Goal: Task Accomplishment & Management: Use online tool/utility

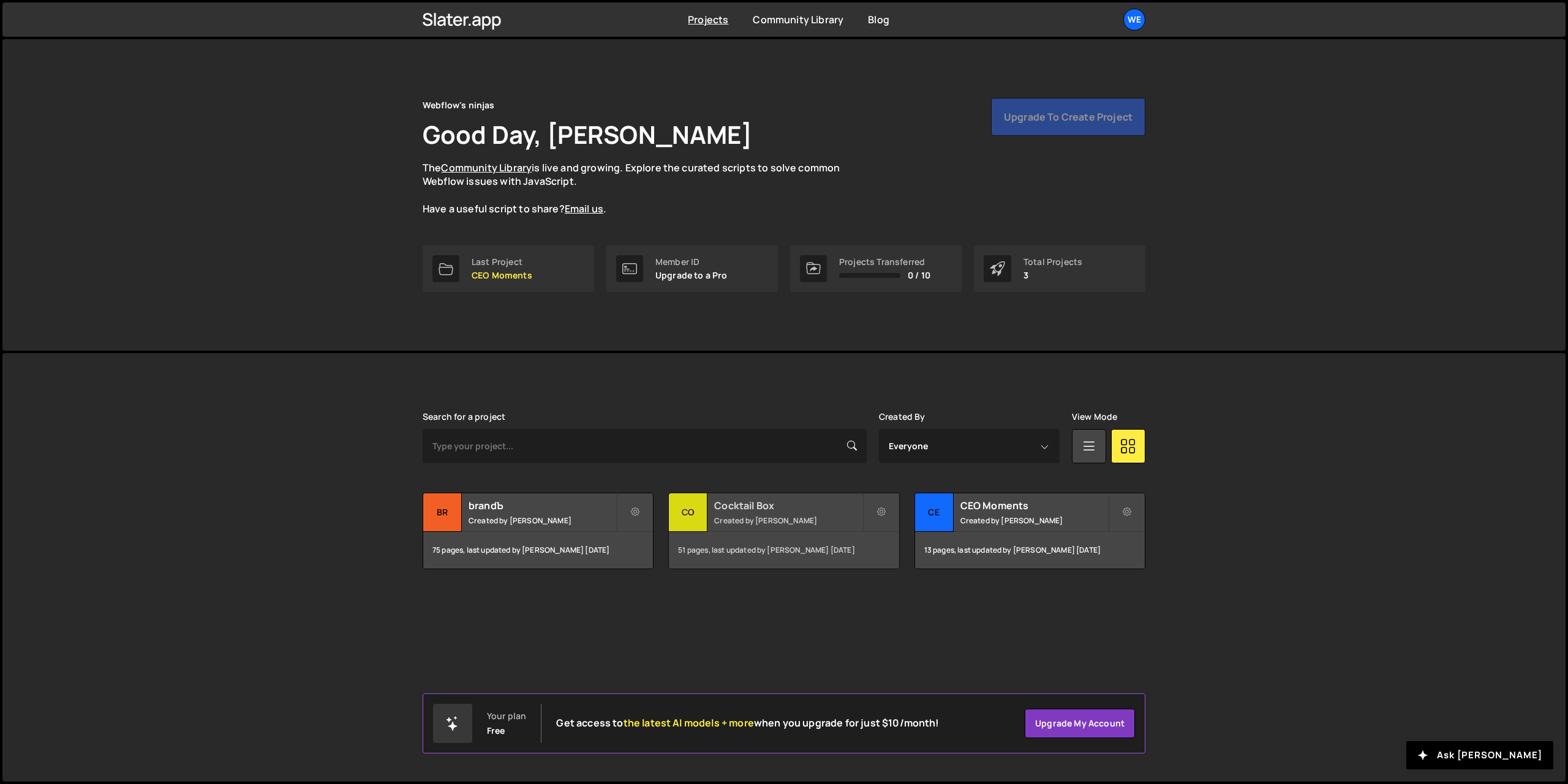
click at [728, 519] on small "Created by [PERSON_NAME]" at bounding box center [788, 520] width 148 height 11
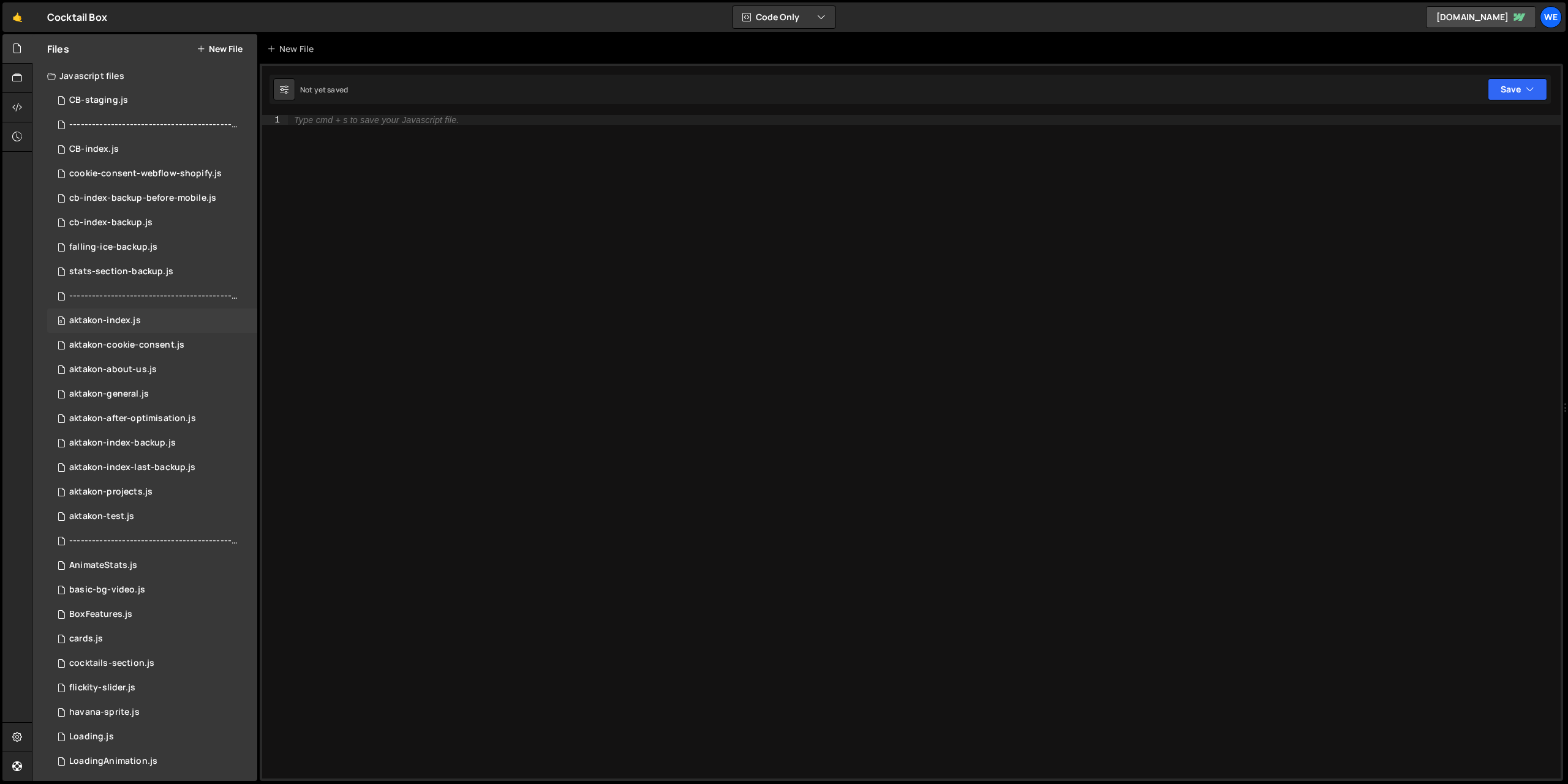
click at [140, 318] on div "0 aktakon-index.js 0" at bounding box center [152, 321] width 210 height 25
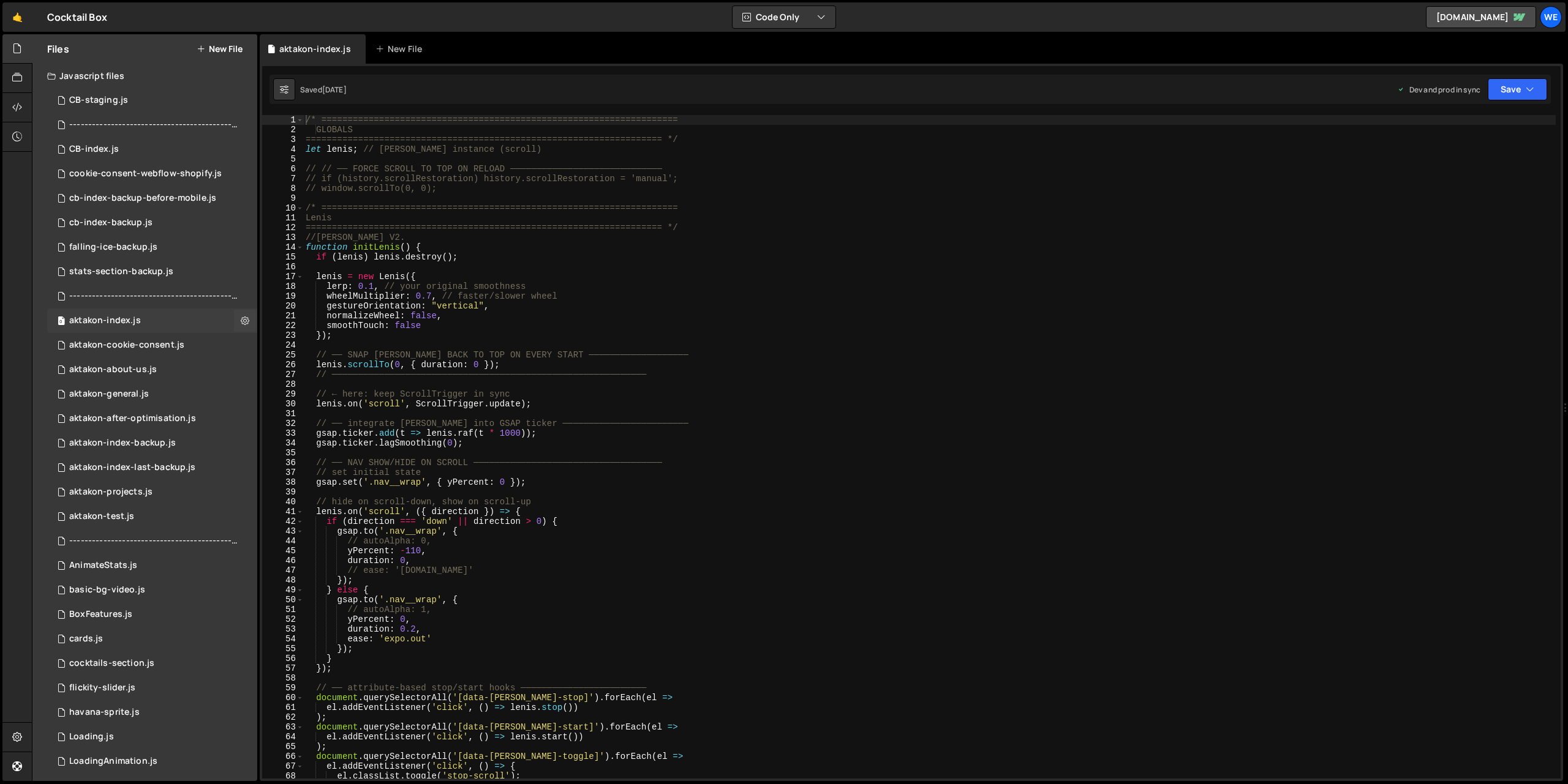
scroll to position [654, 0]
click at [636, 348] on div "/* ==================================================================== GLOBALS…" at bounding box center [929, 456] width 1252 height 683
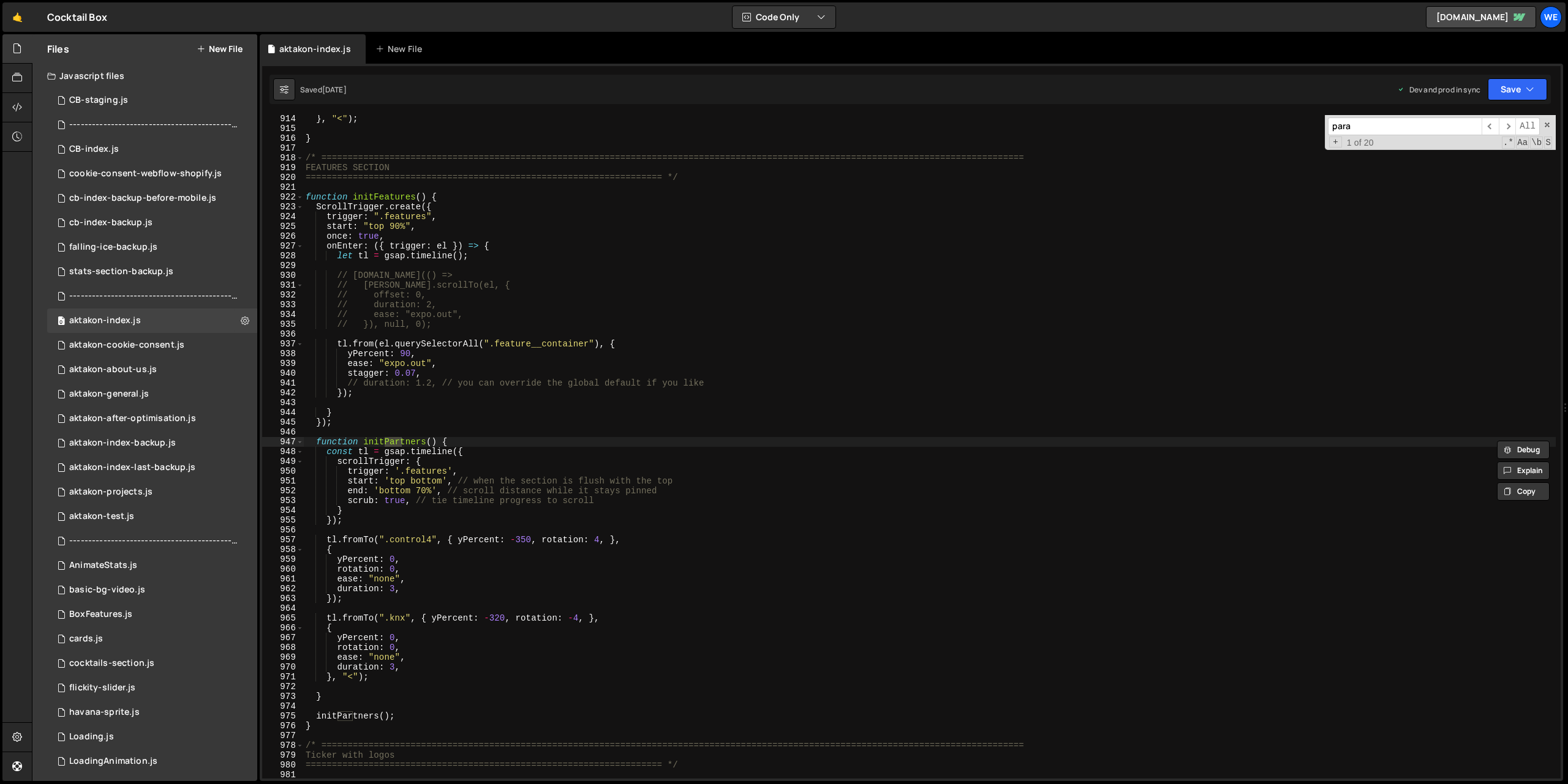
scroll to position [11706, 0]
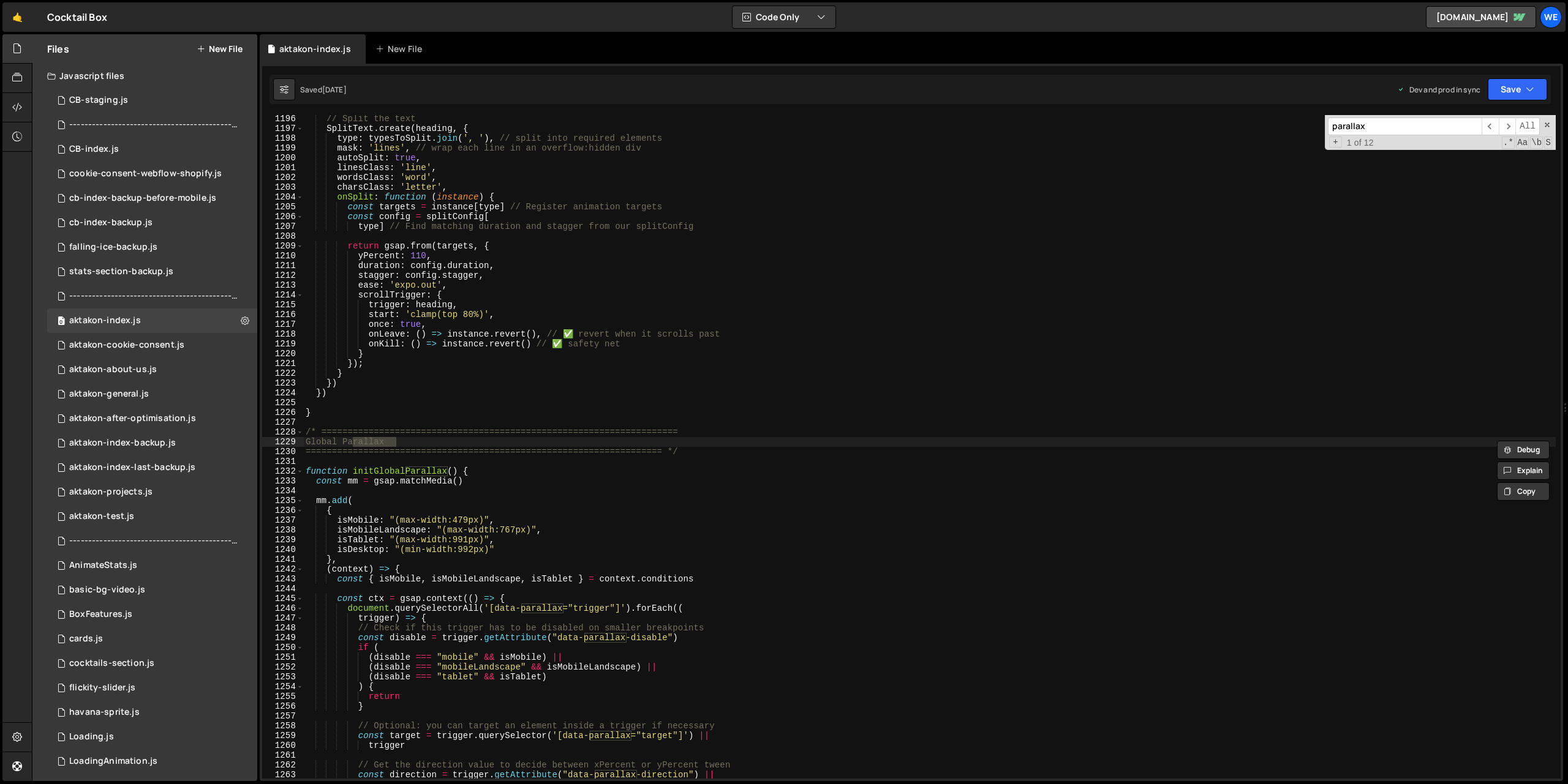
type input "parallax"
type textarea "function initGlobalParallax() {"
drag, startPoint x: 458, startPoint y: 472, endPoint x: 354, endPoint y: 473, distance: 104.0
click at [354, 473] on div "// Split the text SplitText . create ( heading , { type : typesToSplit . join (…" at bounding box center [929, 455] width 1252 height 683
type input "initGlobalParallax()"
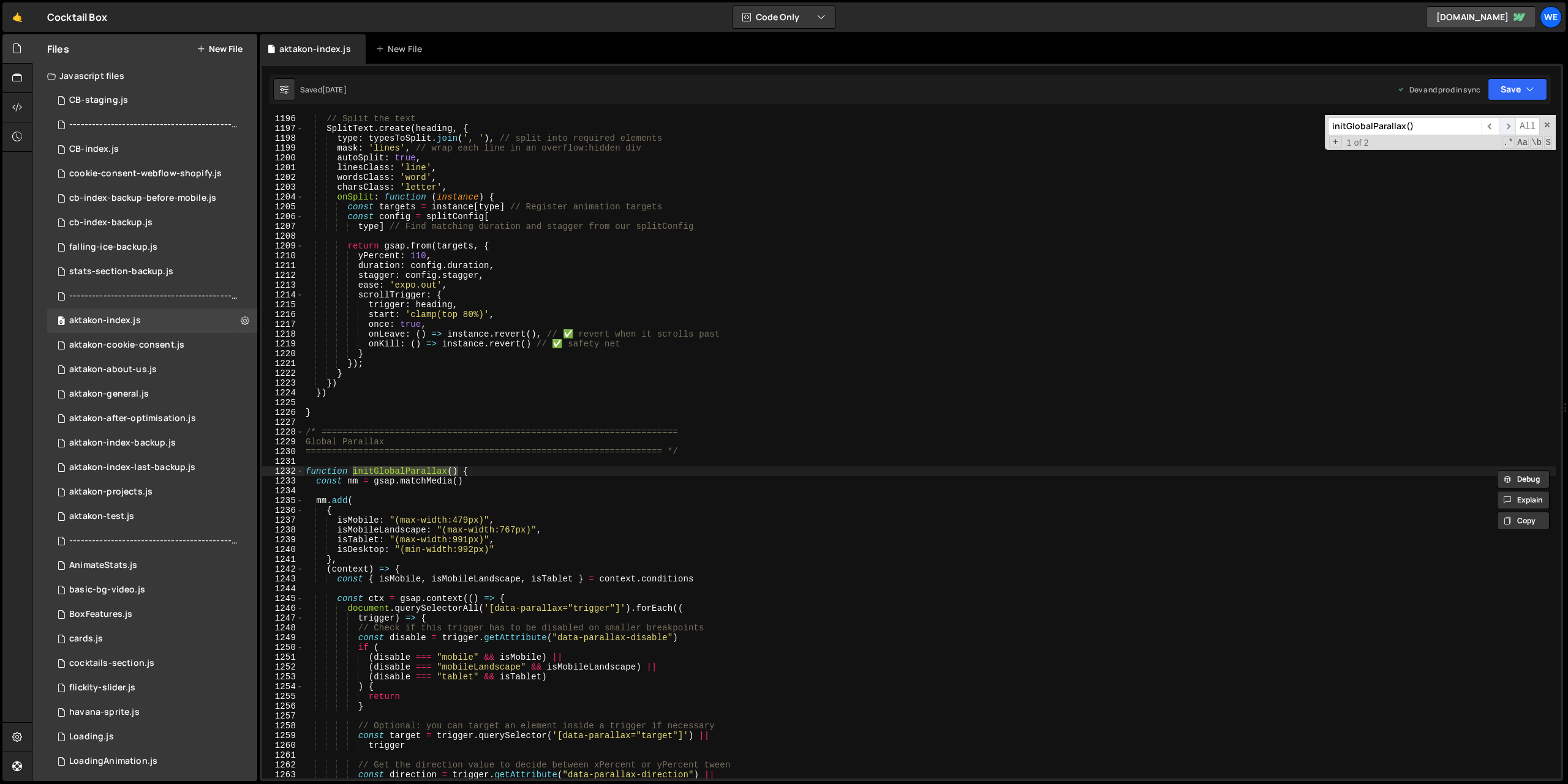
click at [1509, 124] on span "​" at bounding box center [1507, 126] width 17 height 17
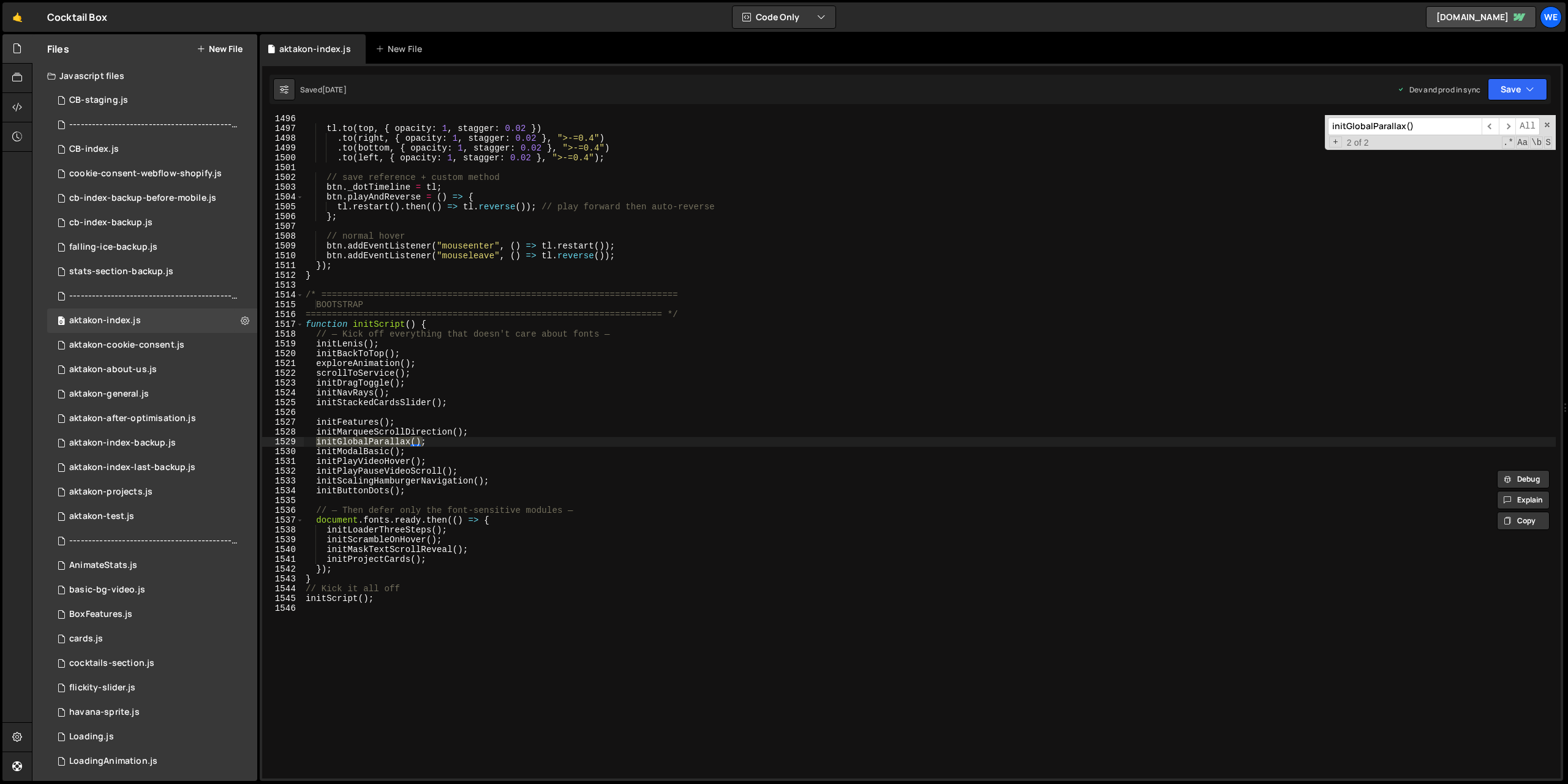
click at [456, 444] on div "tl . to ( top , { opacity : 1 , stagger : 0.02 }) . to ( right , { opacity : 1 …" at bounding box center [929, 455] width 1252 height 683
type textarea "// initGlobalParallax();"
